Goal: Transaction & Acquisition: Purchase product/service

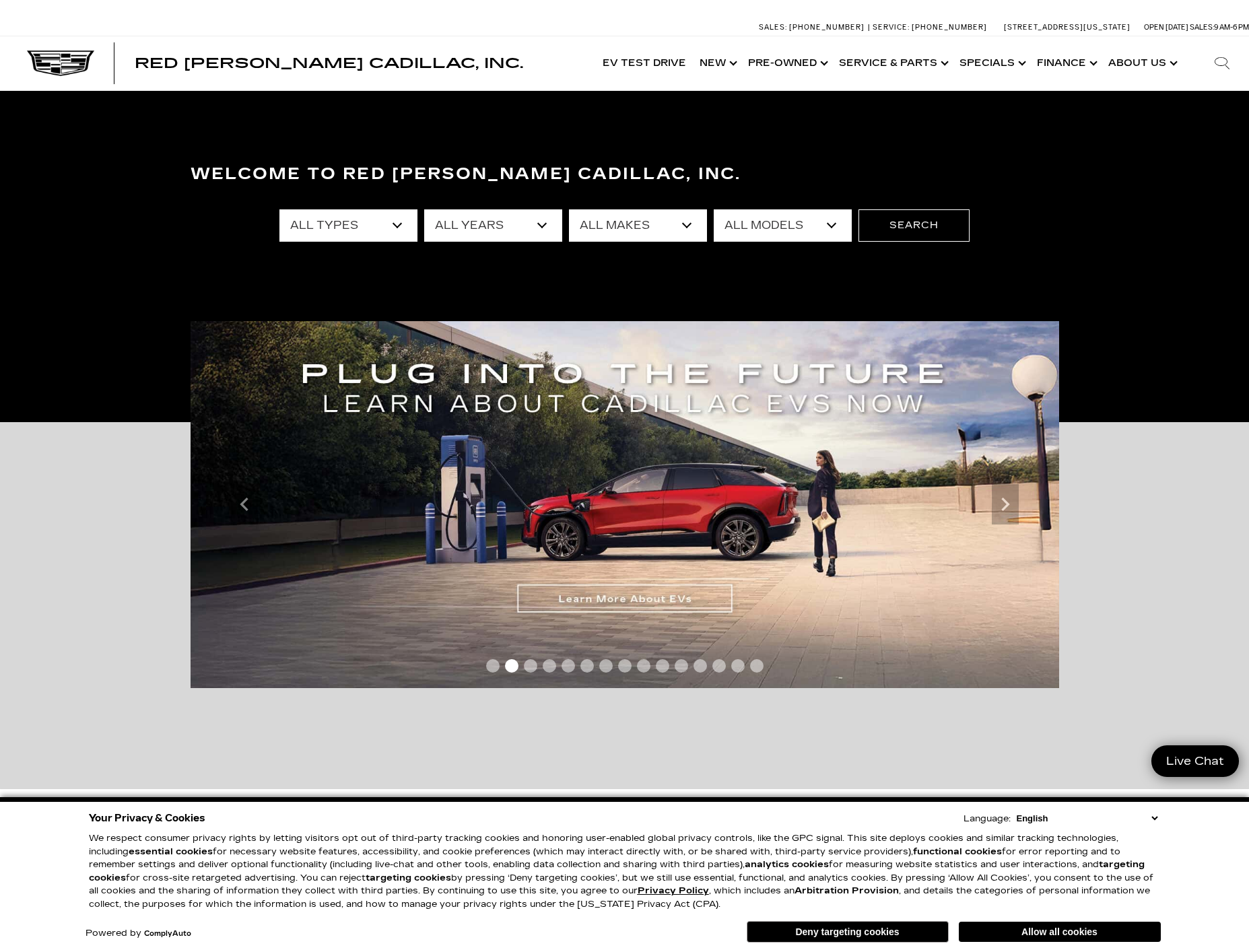
click at [612, 234] on select "All Makes Audi BMW Cadillac Chevrolet Ford GMC Jeep Lexus Subaru Tesla Toyota" at bounding box center [638, 225] width 138 height 32
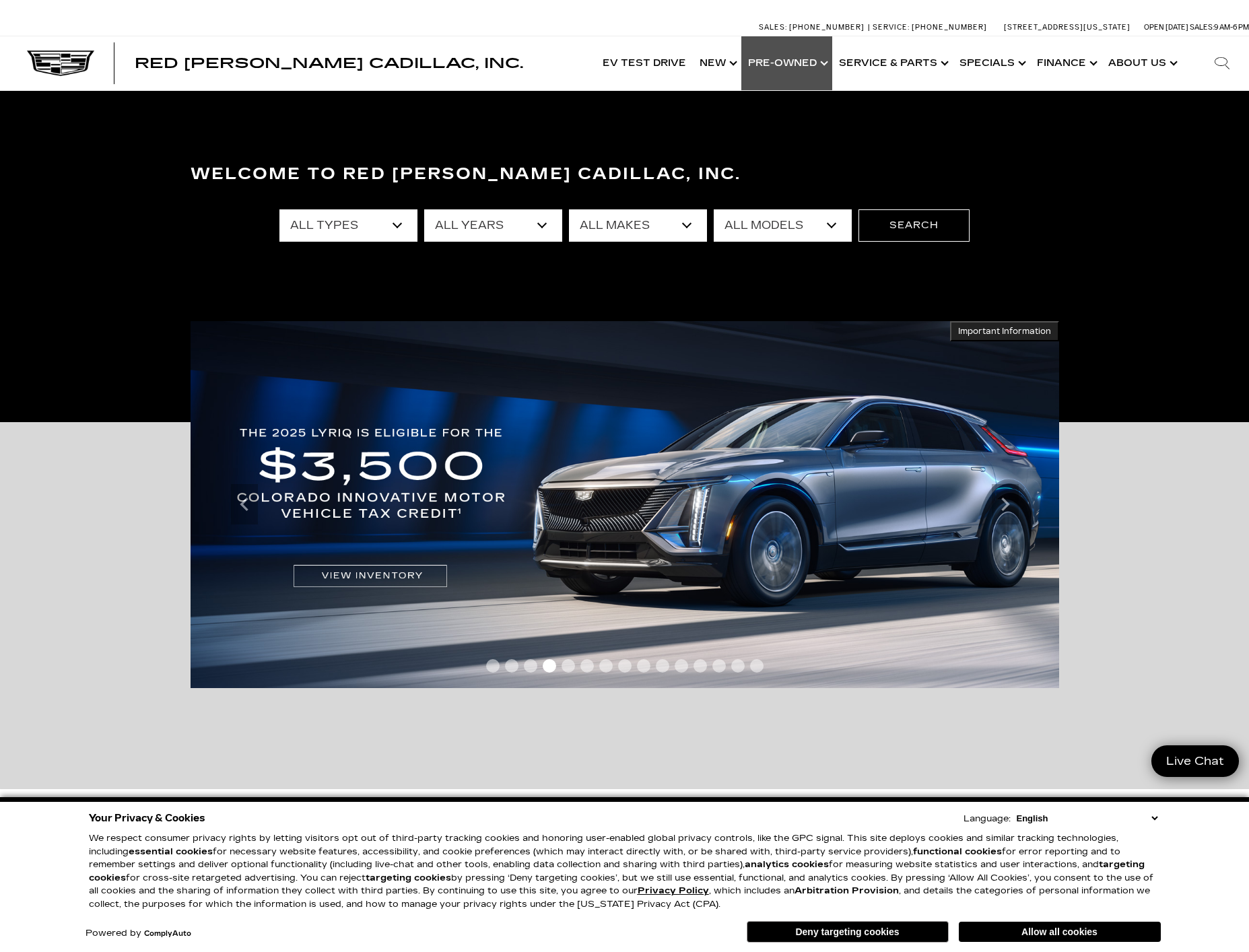
click at [778, 71] on link "Show Pre-Owned" at bounding box center [787, 63] width 91 height 54
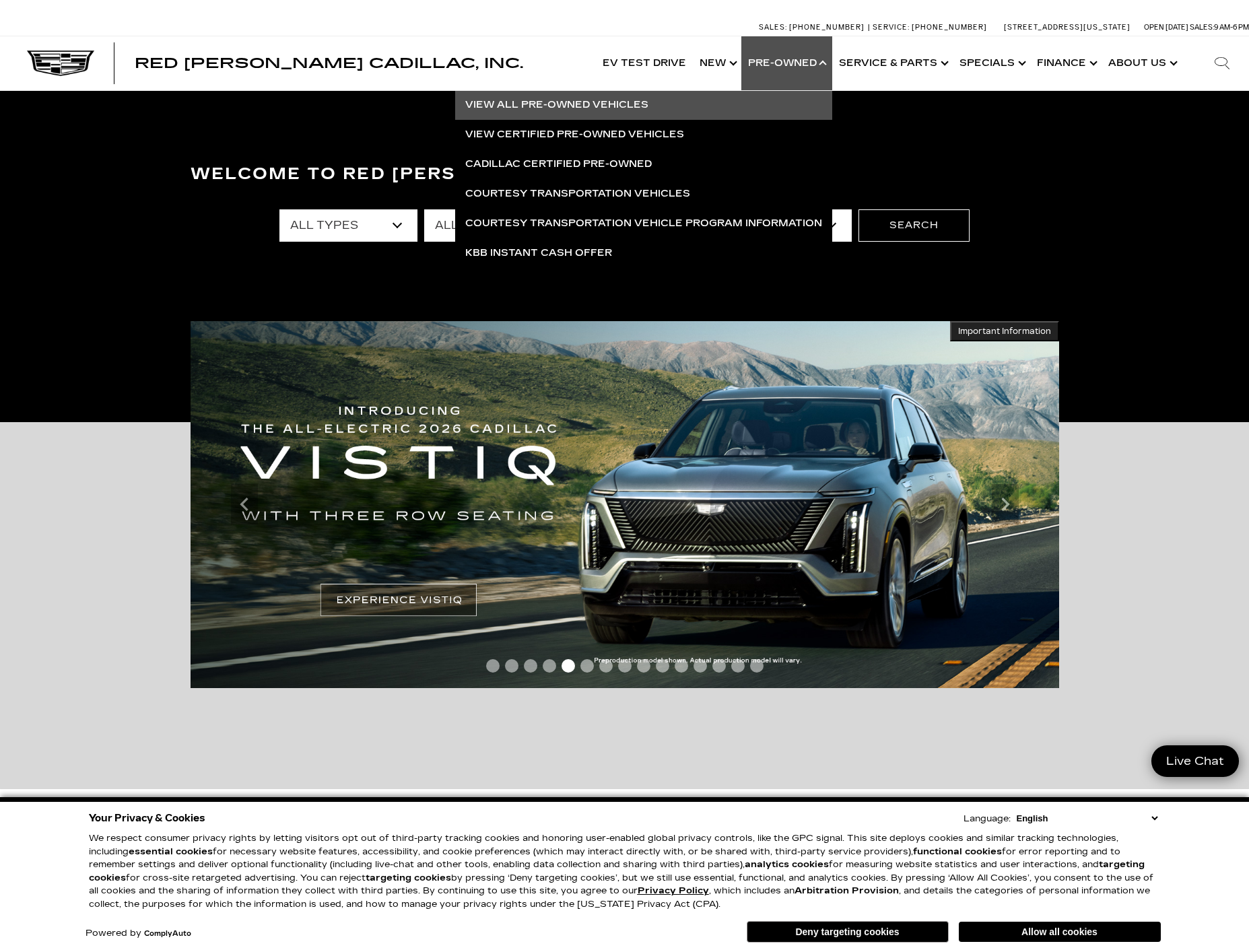
click at [615, 107] on link "View All Pre-Owned Vehicles" at bounding box center [644, 105] width 377 height 29
click at [530, 99] on link "View All Pre-Owned Vehicles" at bounding box center [644, 105] width 377 height 29
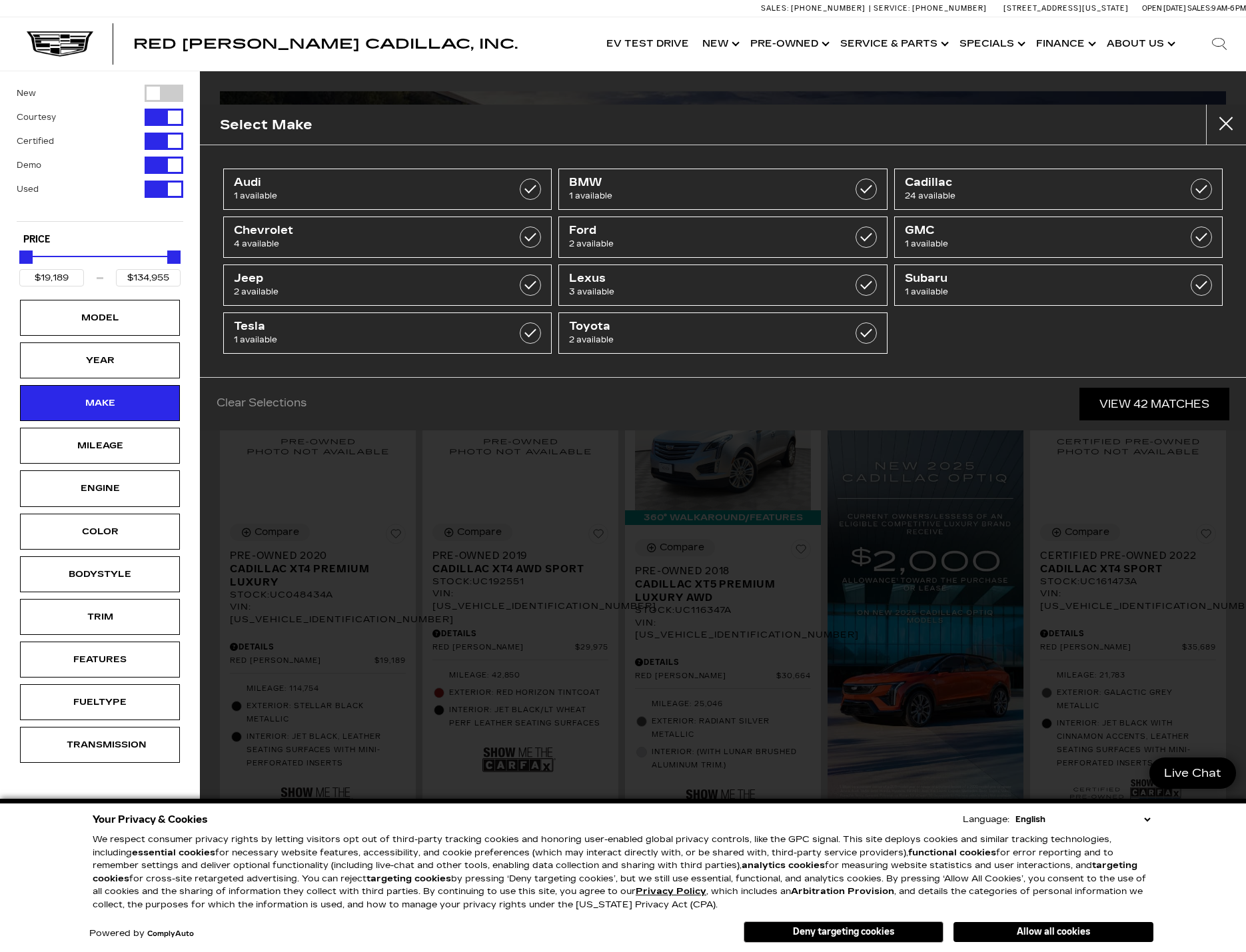
click at [1002, 320] on ul "Audi 1 available BMW 1 available Cadillac 24 available Chevrolet 4 available Fo…" at bounding box center [723, 261] width 1006 height 192
click at [1230, 119] on button "close" at bounding box center [1226, 124] width 40 height 40
